Goal: Find specific page/section: Find specific page/section

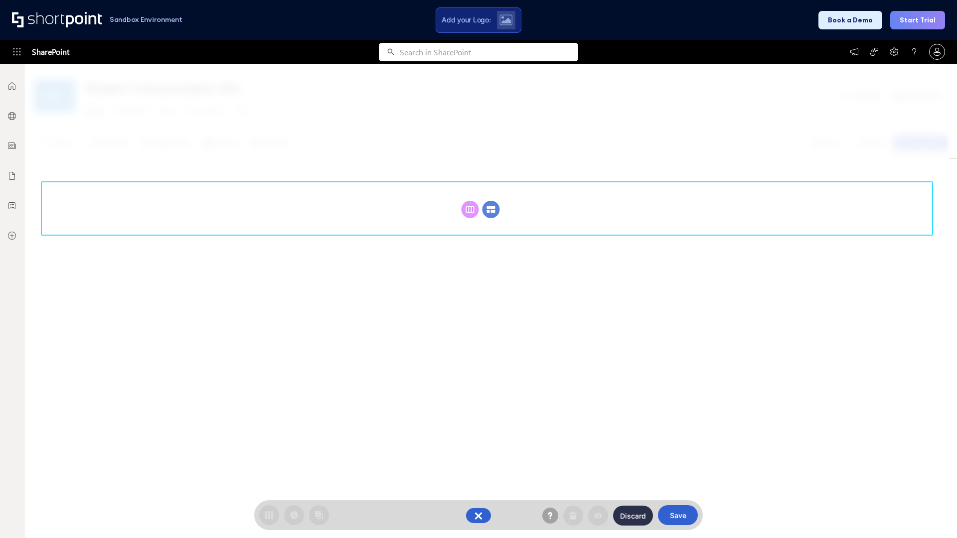
click at [491, 201] on circle at bounding box center [491, 209] width 17 height 17
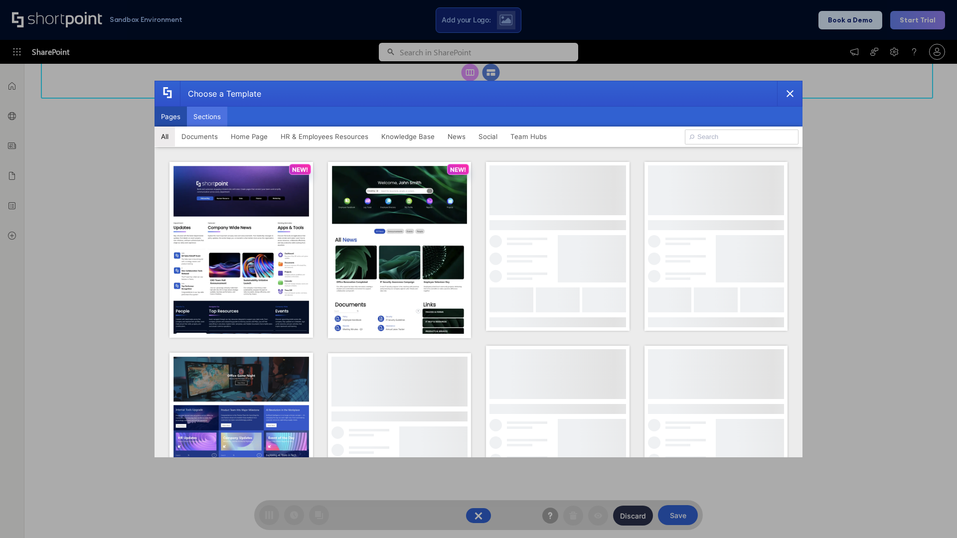
click at [207, 117] on button "Sections" at bounding box center [207, 117] width 40 height 20
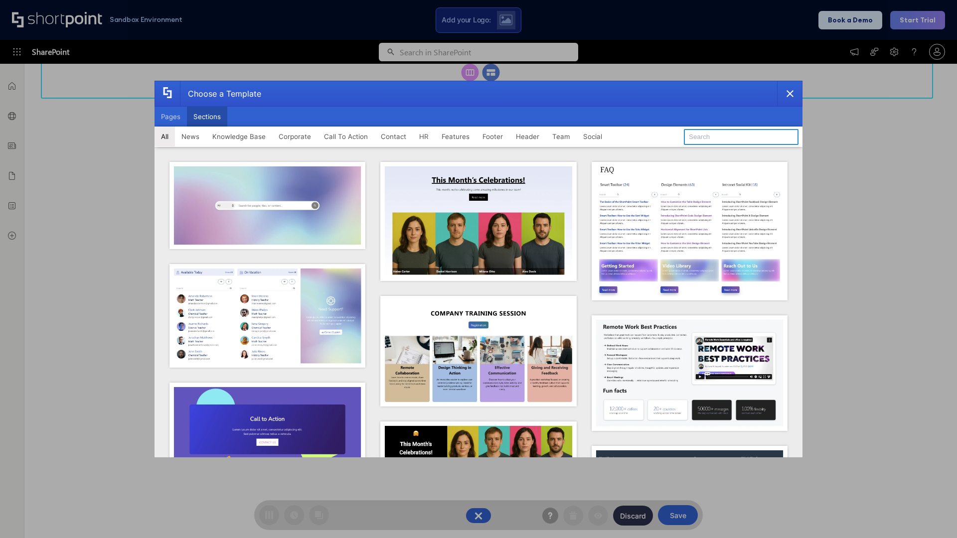
type input "Footer 4"
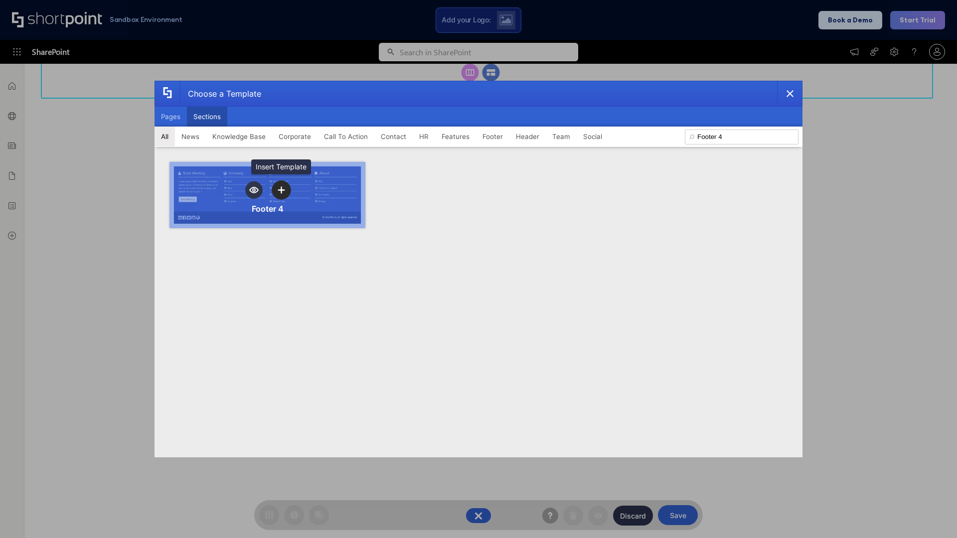
click at [281, 190] on icon "template selector" at bounding box center [281, 189] width 7 height 7
